Goal: Task Accomplishment & Management: Manage account settings

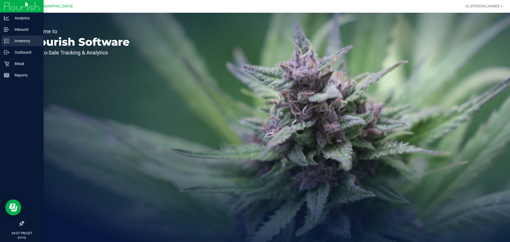
click at [10, 43] on p "Inventory" at bounding box center [25, 41] width 32 height 6
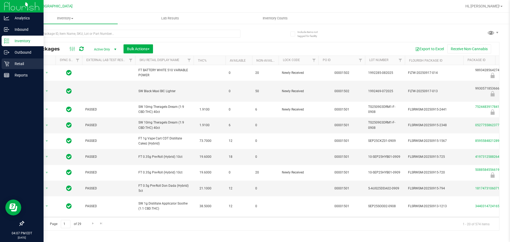
click at [9, 60] on div "Retail" at bounding box center [23, 63] width 42 height 11
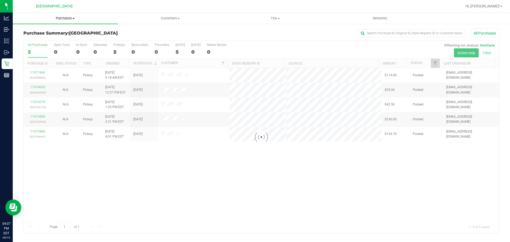
click at [58, 21] on uib-tab-heading "Purchases Summary of purchases Fulfillment All purchases" at bounding box center [65, 18] width 105 height 11
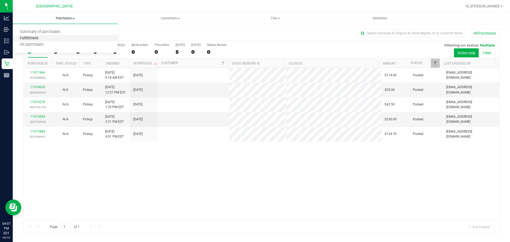
click at [34, 40] on span "Fulfillment" at bounding box center [29, 38] width 33 height 5
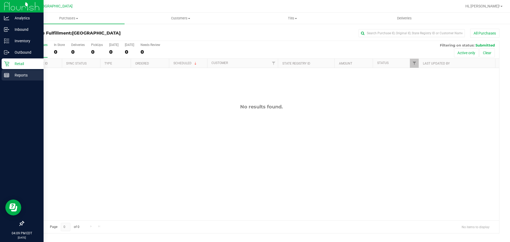
click at [6, 77] on icon at bounding box center [6, 75] width 5 height 5
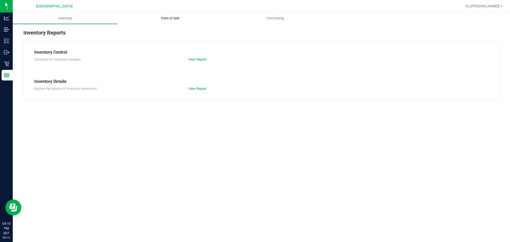
click at [154, 19] on span "Point of Sale" at bounding box center [170, 18] width 33 height 5
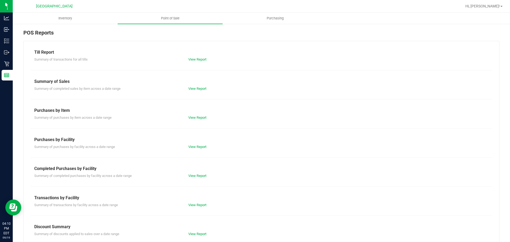
click at [206, 204] on div "View Report" at bounding box center [223, 205] width 77 height 5
click at [202, 204] on link "View Report" at bounding box center [197, 205] width 18 height 4
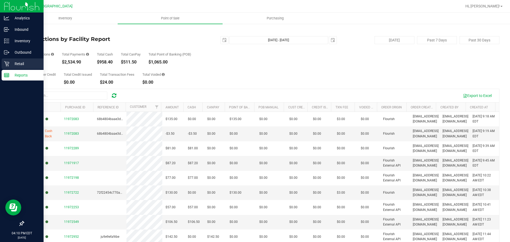
click at [6, 58] on div "Retail" at bounding box center [23, 63] width 42 height 11
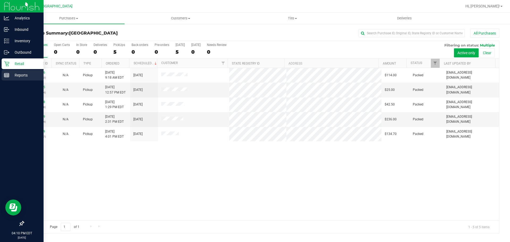
click at [8, 74] on line at bounding box center [6, 74] width 5 height 0
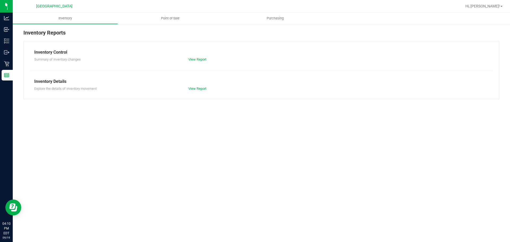
click at [192, 13] on link "Point of Sale" at bounding box center [170, 18] width 105 height 11
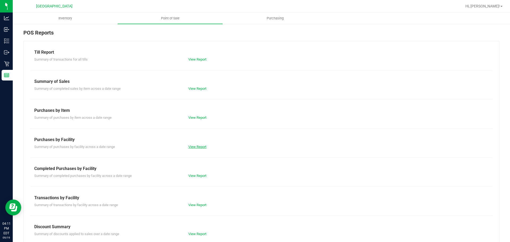
click at [199, 146] on link "View Report" at bounding box center [197, 147] width 18 height 4
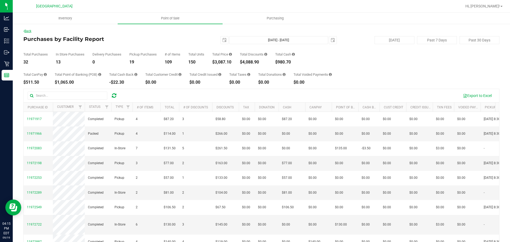
click at [28, 30] on link "Back" at bounding box center [27, 31] width 8 height 4
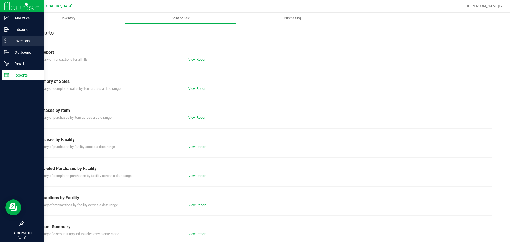
click at [22, 45] on div "Inventory" at bounding box center [23, 41] width 42 height 11
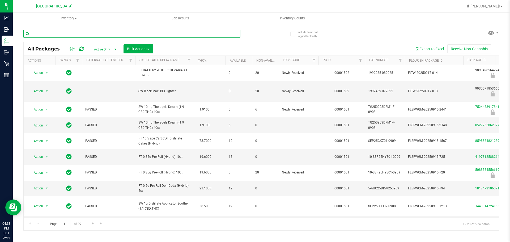
click at [85, 37] on input "text" at bounding box center [131, 34] width 217 height 8
type input "7127909557372041"
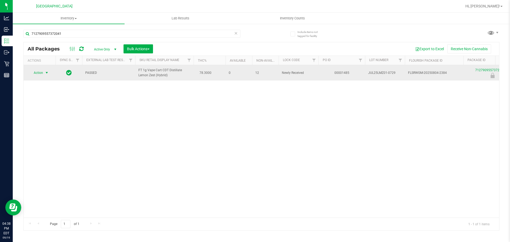
click at [46, 73] on span "select" at bounding box center [47, 73] width 4 height 4
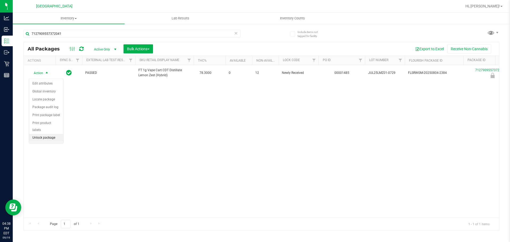
click at [46, 134] on li "Unlock package" at bounding box center [46, 138] width 34 height 8
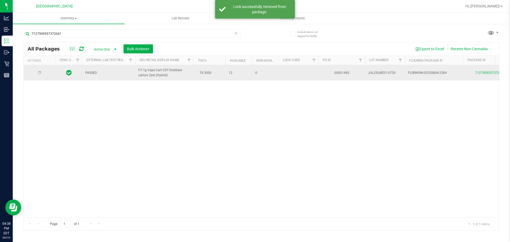
click at [158, 76] on span "FT 1g Vape Cart CDT Distillate Lemon Zest (Hybrid)" at bounding box center [165, 73] width 52 height 10
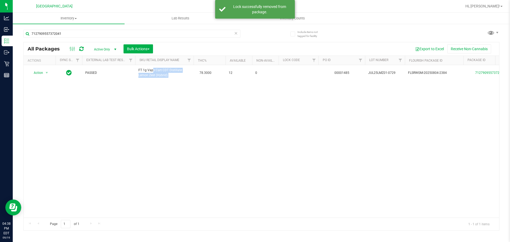
copy td "FT 1g Vape Cart CDT Distillate Lemon Zest (Hybrid)"
click at [83, 35] on input "7127909557372041" at bounding box center [131, 34] width 217 height 8
paste input "FT 1g Vape Cart CDT Distillate Lemon Zest (Hybrid)"
type input "FT 1g Vape Cart CDT Distillate Lemon Zest (Hybrid)"
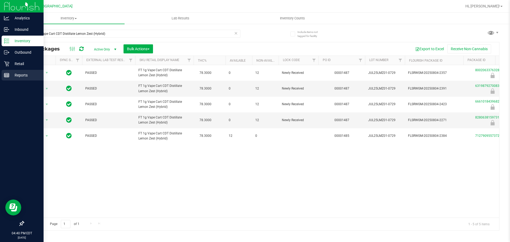
click at [32, 75] on p "Reports" at bounding box center [25, 75] width 32 height 6
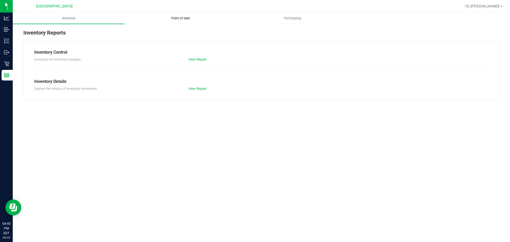
click at [183, 22] on uib-tab-heading "Point of Sale" at bounding box center [180, 18] width 111 height 11
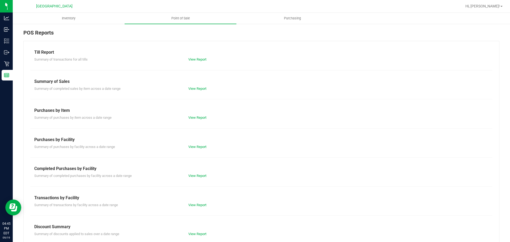
click at [192, 203] on div "View Report" at bounding box center [223, 205] width 77 height 5
click at [195, 203] on div "View Report" at bounding box center [223, 205] width 77 height 5
click at [197, 204] on link "View Report" at bounding box center [197, 205] width 18 height 4
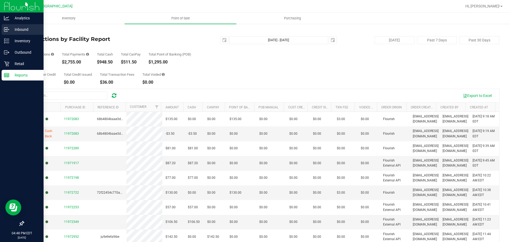
click at [9, 28] on icon at bounding box center [6, 29] width 5 height 5
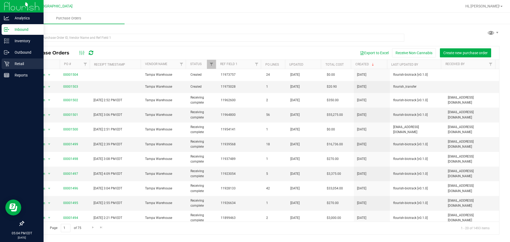
click at [31, 61] on p "Retail" at bounding box center [25, 64] width 32 height 6
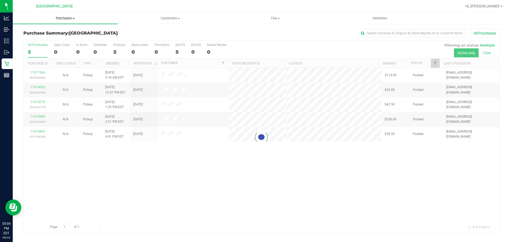
click at [59, 18] on span "Purchases" at bounding box center [65, 18] width 105 height 5
click at [27, 40] on span "Fulfillment" at bounding box center [29, 38] width 33 height 5
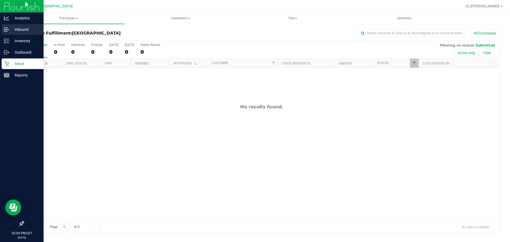
click at [19, 30] on p "Inbound" at bounding box center [25, 29] width 32 height 6
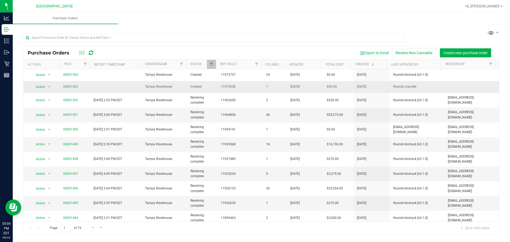
click at [66, 84] on span "00001503" at bounding box center [70, 86] width 15 height 5
click at [67, 86] on link "00001503" at bounding box center [70, 87] width 15 height 4
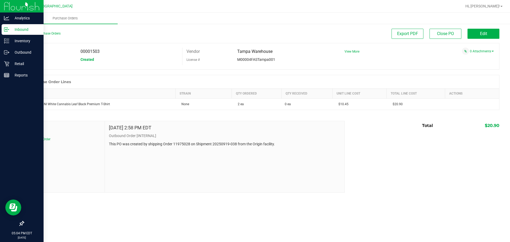
click at [22, 28] on p "Inbound" at bounding box center [25, 29] width 32 height 6
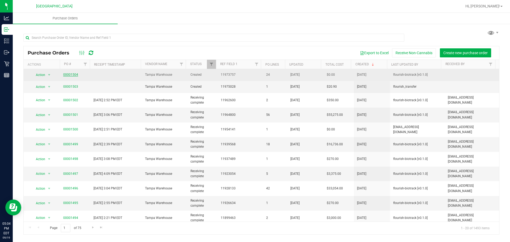
click at [74, 75] on link "00001504" at bounding box center [70, 75] width 15 height 4
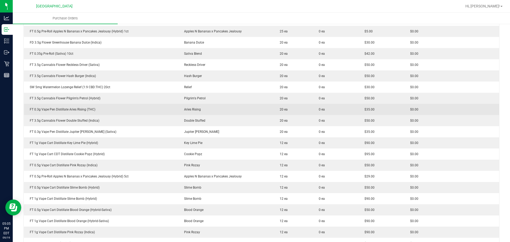
scroll to position [160, 0]
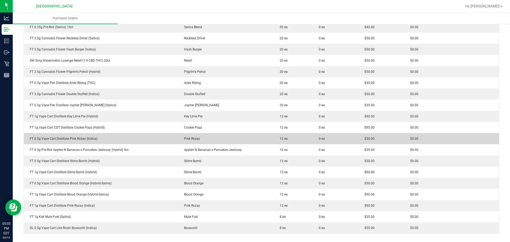
click at [70, 141] on td "FT 0.5g Vape Cart Distillate Pink Rozay (Indica)" at bounding box center [101, 138] width 155 height 11
click at [70, 140] on div "FT 0.5g Vape Cart Distillate Pink Rozay (Indica)" at bounding box center [101, 138] width 148 height 5
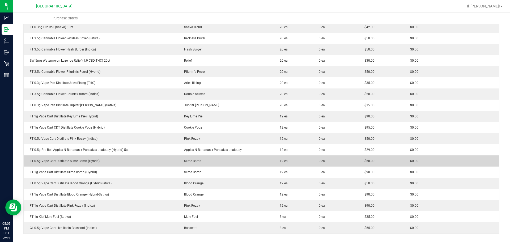
click at [72, 160] on div "FT 0.5g Vape Cart Distillate Slime Bomb (Hybrid)" at bounding box center [101, 161] width 148 height 5
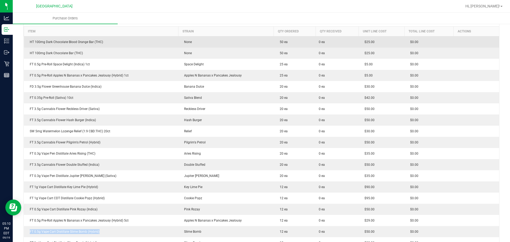
scroll to position [53, 0]
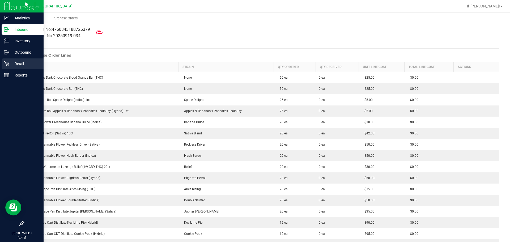
click at [10, 64] on p "Retail" at bounding box center [25, 64] width 32 height 6
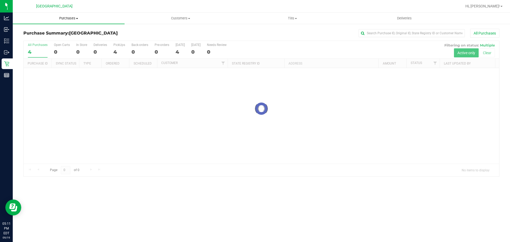
click at [69, 19] on span "Purchases" at bounding box center [69, 18] width 112 height 5
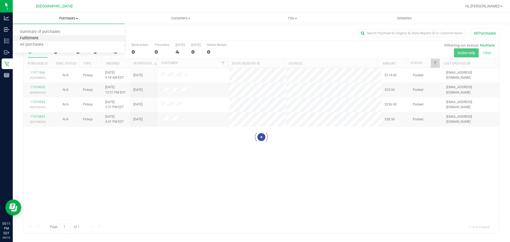
click at [36, 40] on span "Fulfillment" at bounding box center [29, 38] width 33 height 5
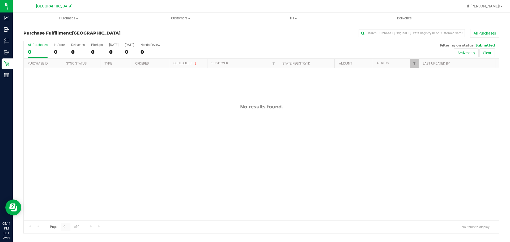
click at [200, 178] on div "No results found." at bounding box center [262, 162] width 476 height 188
click at [121, 163] on div "No results found." at bounding box center [262, 162] width 476 height 188
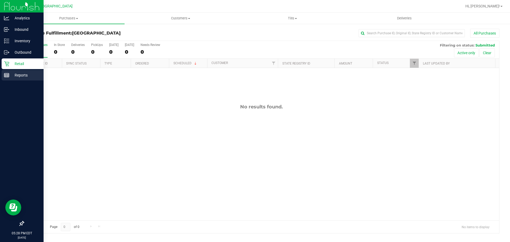
click at [13, 75] on p "Reports" at bounding box center [25, 75] width 32 height 6
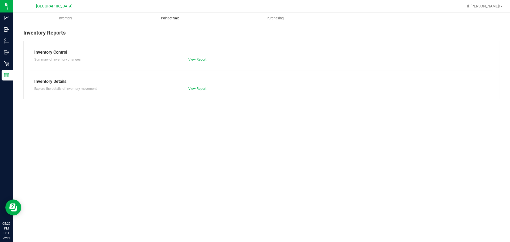
click at [167, 14] on uib-tab-heading "Point of Sale" at bounding box center [170, 18] width 104 height 11
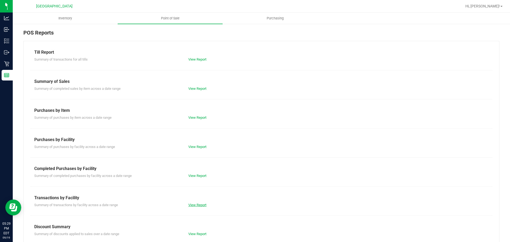
click at [192, 206] on link "View Report" at bounding box center [197, 205] width 18 height 4
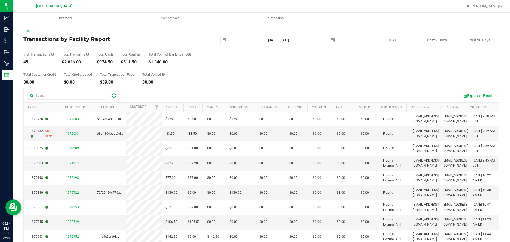
click at [295, 86] on div "Back Transactions by Facility Report [DATE] [DATE] - [DATE] [DATE] [DATE] Past …" at bounding box center [261, 153] width 476 height 249
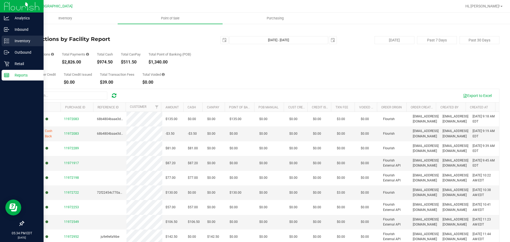
click at [9, 44] on div "Inventory" at bounding box center [23, 41] width 42 height 11
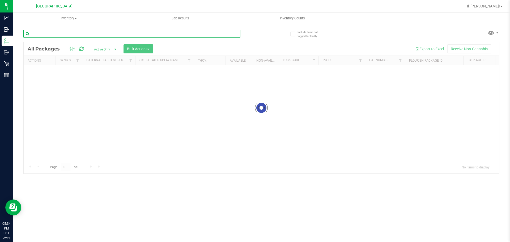
click at [91, 37] on input "text" at bounding box center [131, 34] width 217 height 8
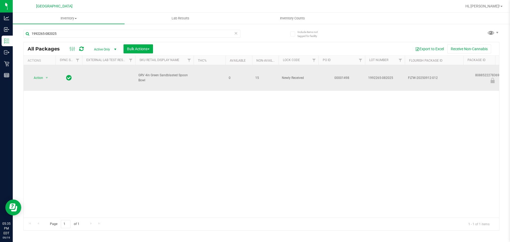
click at [169, 77] on span "GRV 4in Green Sandblasted Spoon Bowl" at bounding box center [165, 78] width 52 height 10
copy tr "GRV 4in Green Sandblasted Spoon Bowl"
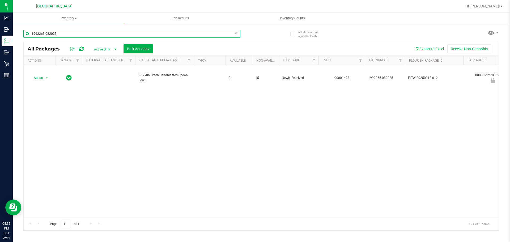
click at [75, 31] on input "1992265-082025" at bounding box center [131, 34] width 217 height 8
paste input "GRV 4in Green Sandblasted Spoon Bowl"
click at [76, 30] on input "1992265-GRV 4in Green Sandblasted Spoon Bowl" at bounding box center [131, 34] width 217 height 8
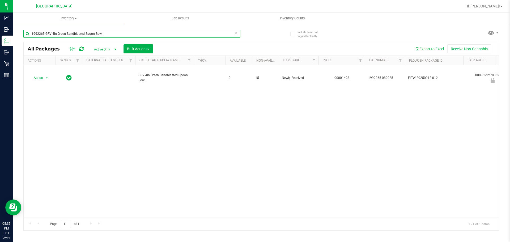
click at [76, 30] on input "1992265-GRV 4in Green Sandblasted Spoon Bowl" at bounding box center [131, 34] width 217 height 8
paste input "text"
type input "GRV 4in Green Sandblasted Spoon Bowl"
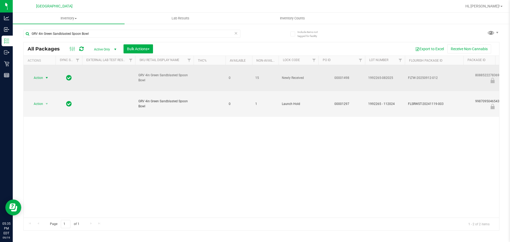
click at [39, 79] on span "Action" at bounding box center [36, 77] width 14 height 7
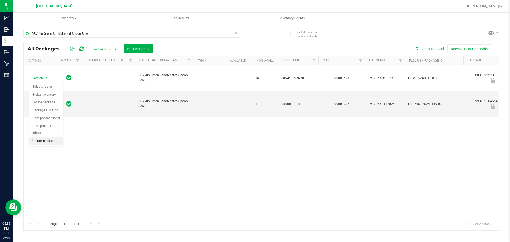
click at [46, 137] on li "Unlock package" at bounding box center [46, 141] width 34 height 8
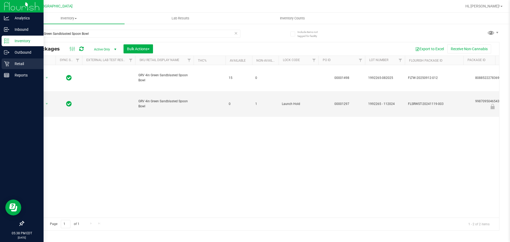
click at [9, 62] on icon at bounding box center [6, 63] width 5 height 5
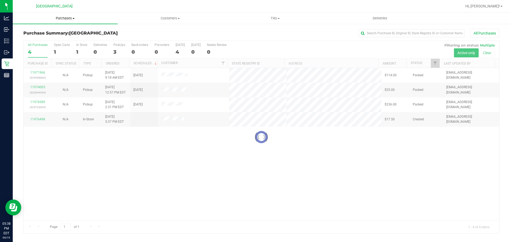
click at [61, 18] on span "Purchases" at bounding box center [65, 18] width 105 height 5
click at [46, 39] on li "Fulfillment" at bounding box center [65, 38] width 105 height 6
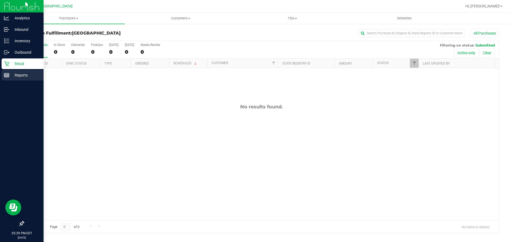
click at [7, 73] on icon at bounding box center [6, 75] width 5 height 5
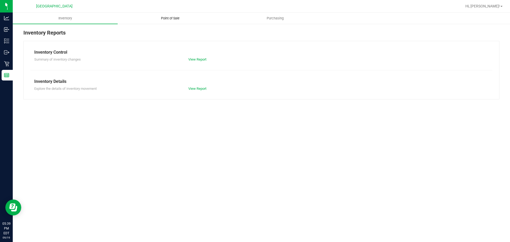
click at [142, 18] on uib-tab-heading "Point of Sale" at bounding box center [170, 18] width 104 height 11
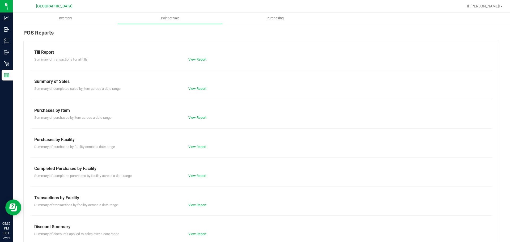
click at [193, 207] on div "View Report" at bounding box center [223, 205] width 77 height 5
click at [195, 203] on link "View Report" at bounding box center [197, 205] width 18 height 4
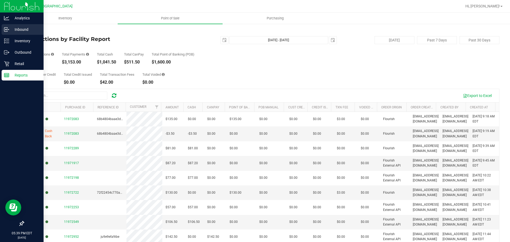
click at [12, 34] on div "Inbound" at bounding box center [23, 29] width 42 height 11
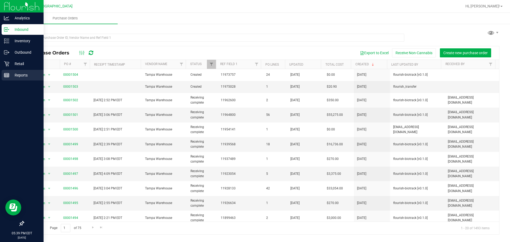
click at [19, 71] on div "Reports" at bounding box center [23, 75] width 42 height 11
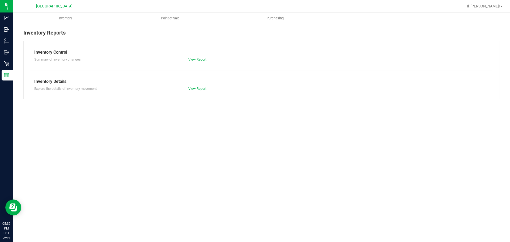
click at [192, 24] on link "Point of Sale" at bounding box center [170, 18] width 105 height 11
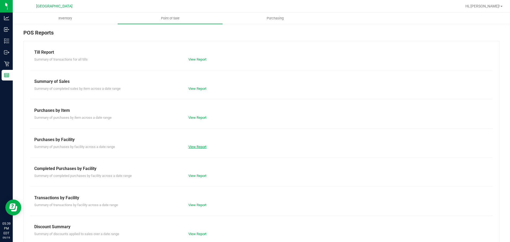
click at [189, 145] on link "View Report" at bounding box center [197, 147] width 18 height 4
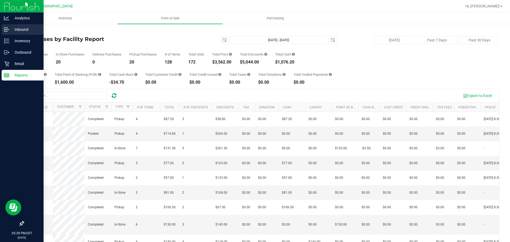
click at [15, 27] on p "Inbound" at bounding box center [25, 29] width 32 height 6
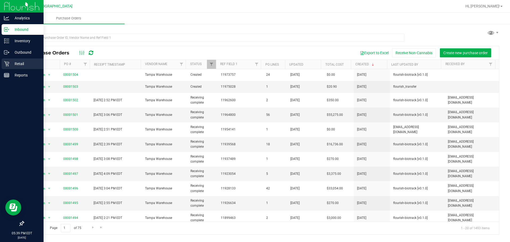
click at [28, 62] on p "Retail" at bounding box center [25, 64] width 32 height 6
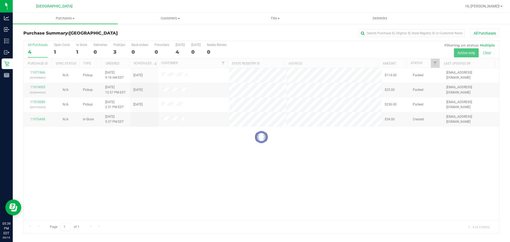
click at [61, 12] on nav "[GEOGRAPHIC_DATA] Hi, [PERSON_NAME]!" at bounding box center [262, 6] width 498 height 13
click at [62, 20] on span "Purchases" at bounding box center [65, 18] width 105 height 5
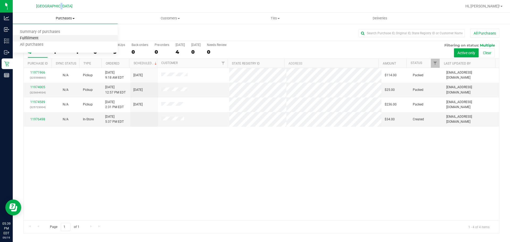
click at [17, 39] on span "Fulfillment" at bounding box center [29, 38] width 33 height 5
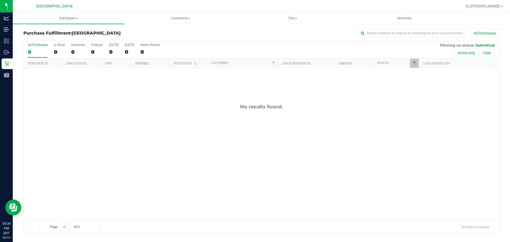
click at [119, 107] on div "No results found." at bounding box center [262, 107] width 476 height 6
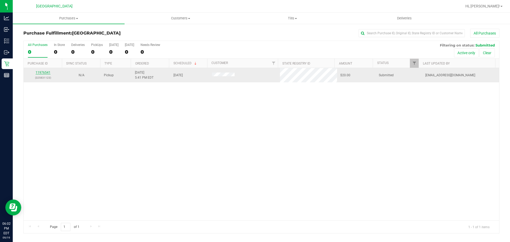
click at [45, 71] on link "11976541" at bounding box center [43, 73] width 15 height 4
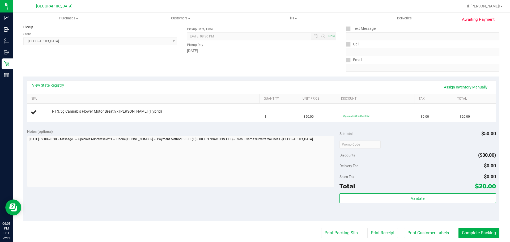
scroll to position [80, 0]
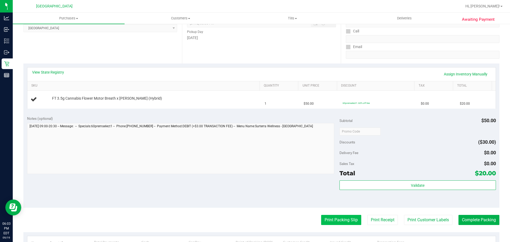
click at [346, 220] on button "Print Packing Slip" at bounding box center [341, 220] width 40 height 10
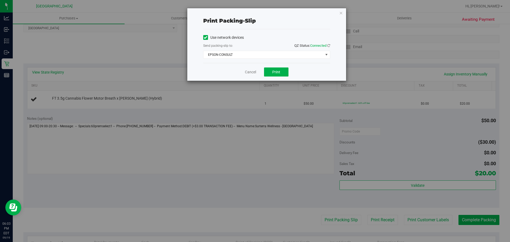
click at [274, 60] on div "Use network devices Send packing-slip to: QZ Status: Connected EPSON-CONSULT Ch…" at bounding box center [266, 46] width 127 height 34
click at [274, 57] on span "EPSON-CONSULT" at bounding box center [264, 54] width 120 height 7
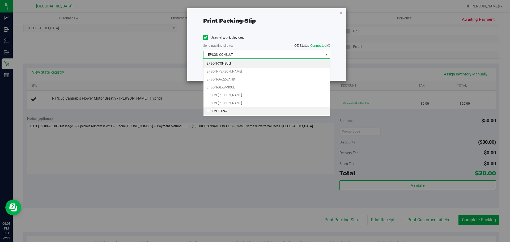
click at [230, 112] on li "EPSON-TOPAZ" at bounding box center [267, 111] width 127 height 8
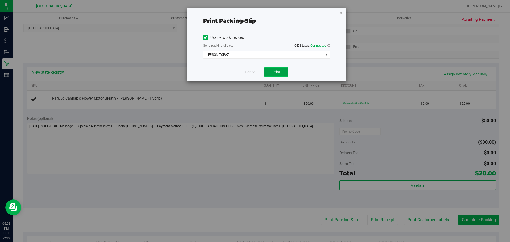
click at [280, 72] on span "Print" at bounding box center [277, 72] width 8 height 4
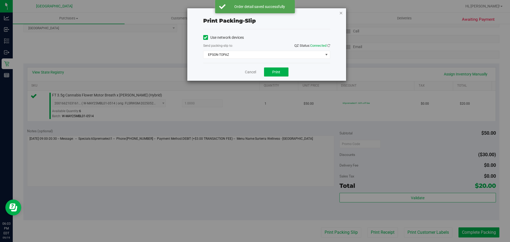
click at [341, 15] on icon "button" at bounding box center [341, 13] width 4 height 6
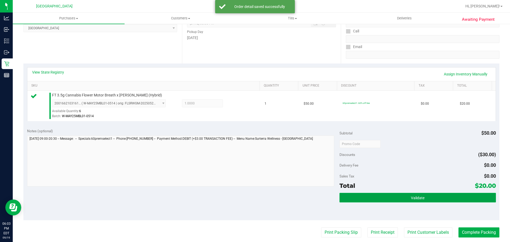
click at [387, 195] on button "Validate" at bounding box center [418, 198] width 156 height 10
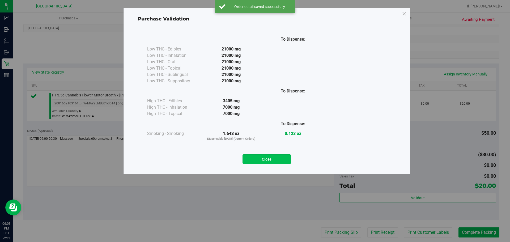
click at [274, 163] on button "Close" at bounding box center [267, 159] width 48 height 10
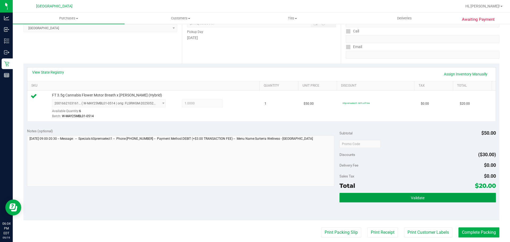
click at [432, 202] on button "Validate" at bounding box center [418, 198] width 156 height 10
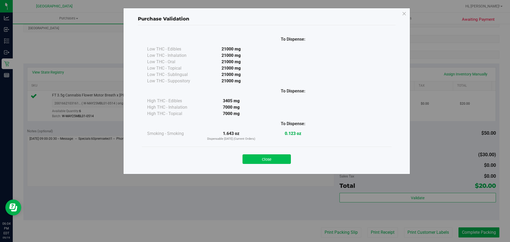
click at [267, 162] on button "Close" at bounding box center [267, 159] width 48 height 10
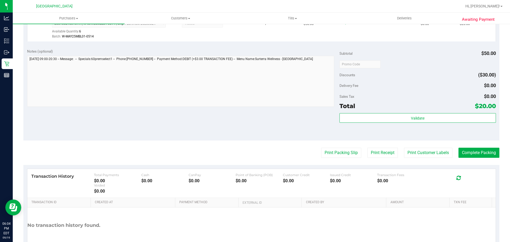
scroll to position [159, 0]
click at [481, 154] on button "Complete Packing" at bounding box center [479, 153] width 41 height 10
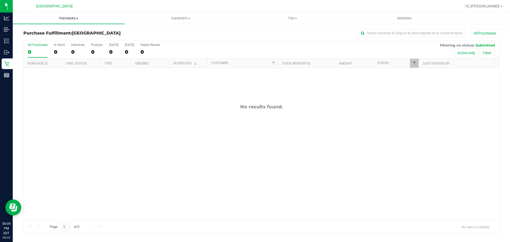
click at [65, 16] on span "Purchases" at bounding box center [69, 18] width 112 height 5
click at [45, 33] on span "Summary of purchases" at bounding box center [40, 32] width 55 height 5
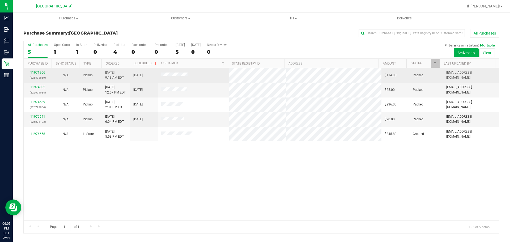
click at [184, 73] on span at bounding box center [174, 75] width 26 height 5
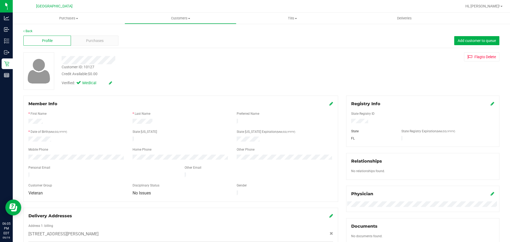
click at [93, 48] on div "Back Profile Purchases Add customer to queue Customer ID: 10127 Credit Availabl…" at bounding box center [261, 198] width 476 height 339
click at [94, 45] on div "Purchases" at bounding box center [95, 41] width 48 height 10
click at [98, 44] on div "Purchases" at bounding box center [95, 41] width 48 height 10
click at [86, 43] on span "Purchases" at bounding box center [95, 41] width 18 height 6
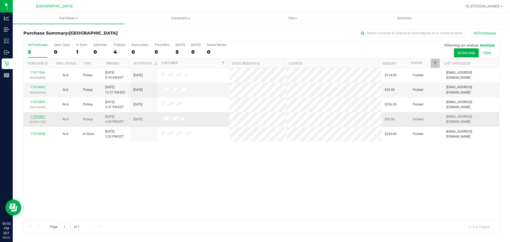
click at [40, 117] on link "11976541" at bounding box center [37, 117] width 15 height 4
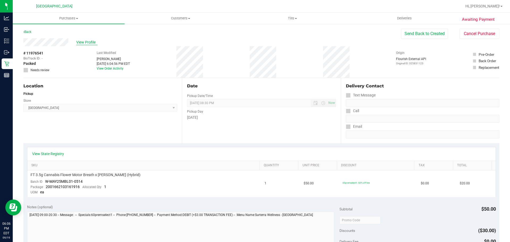
click at [77, 43] on span "View Profile" at bounding box center [86, 43] width 21 height 6
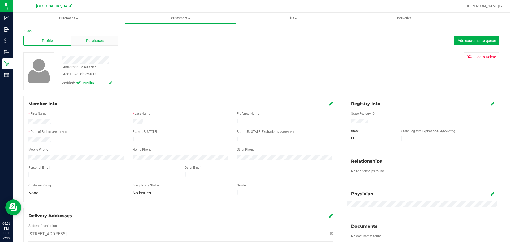
click at [89, 40] on span "Purchases" at bounding box center [95, 41] width 18 height 6
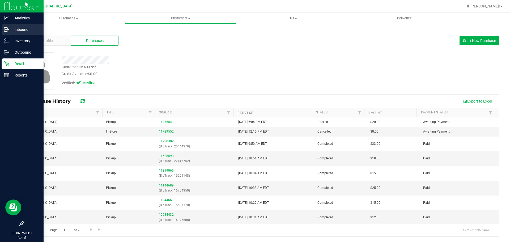
click at [7, 34] on div "Inbound" at bounding box center [23, 29] width 42 height 11
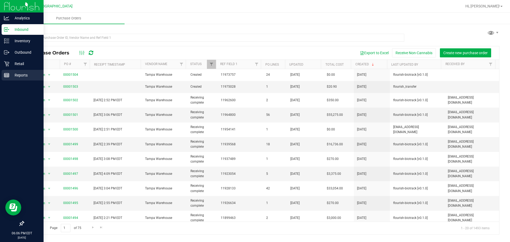
click at [18, 78] on p "Reports" at bounding box center [25, 75] width 32 height 6
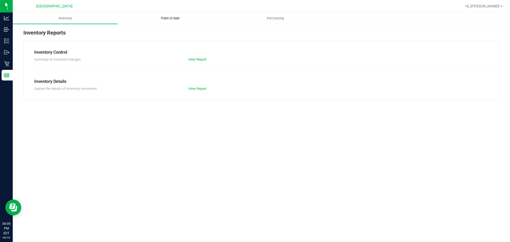
click at [166, 22] on uib-tab-heading "Point of Sale" at bounding box center [170, 18] width 104 height 11
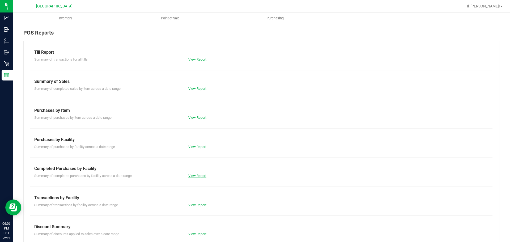
click at [191, 177] on link "View Report" at bounding box center [197, 176] width 18 height 4
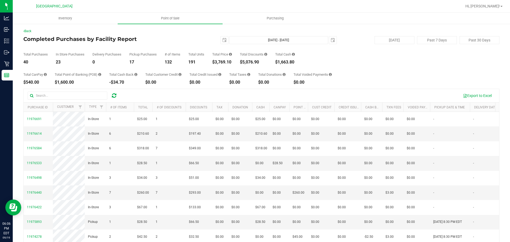
click at [231, 64] on div "$3,769.10" at bounding box center [222, 62] width 20 height 4
copy div "3,769.10"
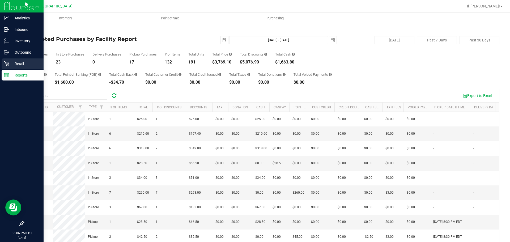
click at [8, 66] on icon at bounding box center [6, 63] width 5 height 5
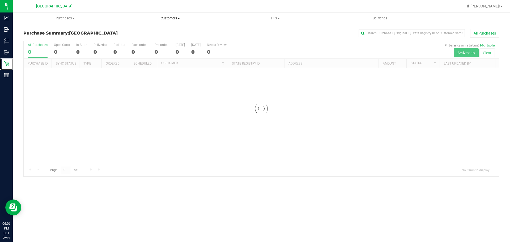
click at [179, 18] on span at bounding box center [179, 18] width 2 height 1
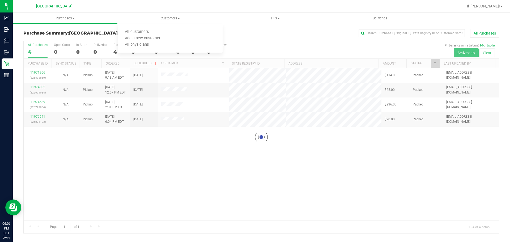
click at [204, 177] on div at bounding box center [262, 137] width 476 height 192
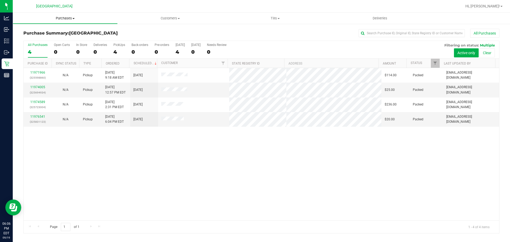
click at [64, 18] on span "Purchases" at bounding box center [65, 18] width 104 height 5
click at [33, 45] on span "All purchases" at bounding box center [32, 45] width 38 height 5
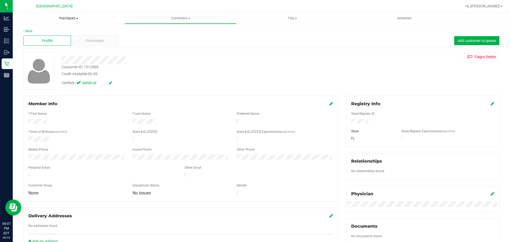
click at [81, 21] on uib-tab-heading "Purchases Summary of purchases Fulfillment All purchases" at bounding box center [69, 18] width 112 height 11
click at [57, 44] on li "All purchases" at bounding box center [69, 45] width 112 height 6
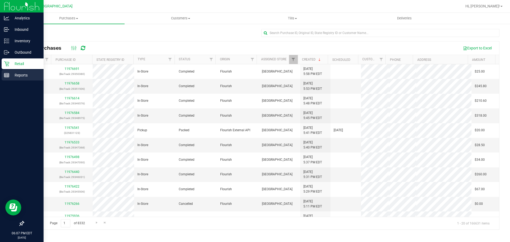
click at [0, 73] on link "Reports" at bounding box center [22, 75] width 44 height 11
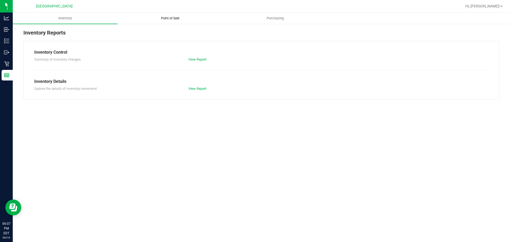
click at [197, 15] on uib-tab-heading "Point of Sale" at bounding box center [170, 18] width 104 height 11
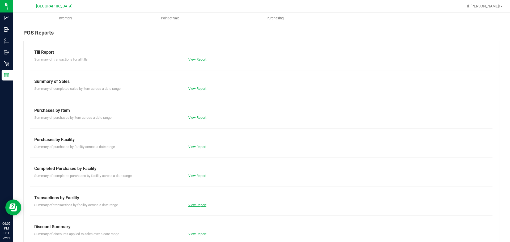
click at [198, 204] on link "View Report" at bounding box center [197, 205] width 18 height 4
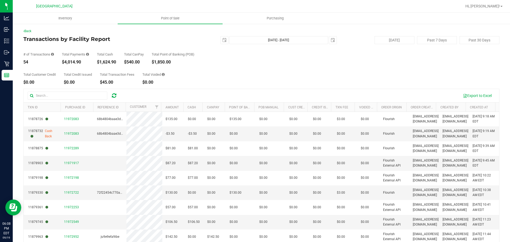
click at [28, 34] on div "Back Transactions by Facility Report [DATE] [DATE] - [DATE] [DATE] [DATE] Past …" at bounding box center [261, 153] width 476 height 249
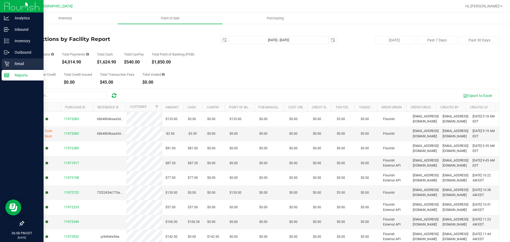
click at [8, 61] on icon at bounding box center [6, 63] width 5 height 5
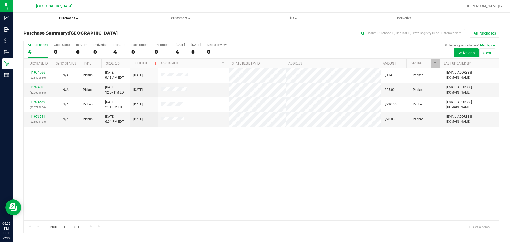
drag, startPoint x: 60, startPoint y: 20, endPoint x: 60, endPoint y: 27, distance: 6.1
click at [60, 20] on span "Purchases" at bounding box center [69, 18] width 112 height 5
click at [48, 40] on li "Fulfillment" at bounding box center [69, 38] width 112 height 6
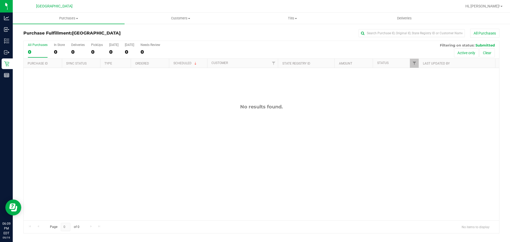
drag, startPoint x: 98, startPoint y: 96, endPoint x: 98, endPoint y: 89, distance: 6.9
click at [98, 90] on div "No results found." at bounding box center [262, 162] width 476 height 188
